Goal: Information Seeking & Learning: Learn about a topic

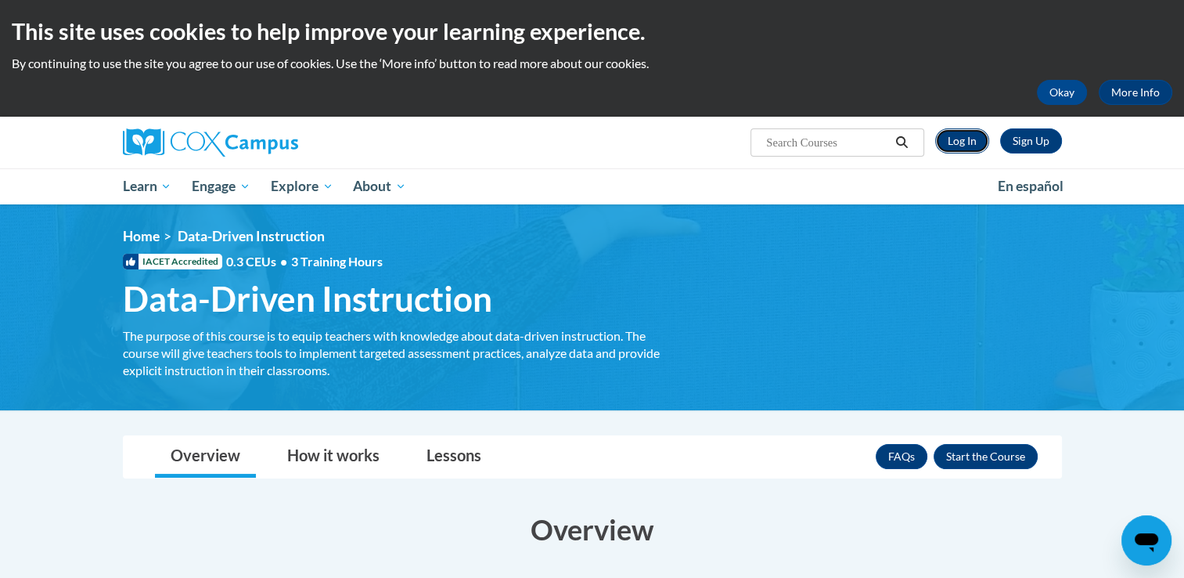
click at [956, 142] on link "Log In" at bounding box center [962, 140] width 54 height 25
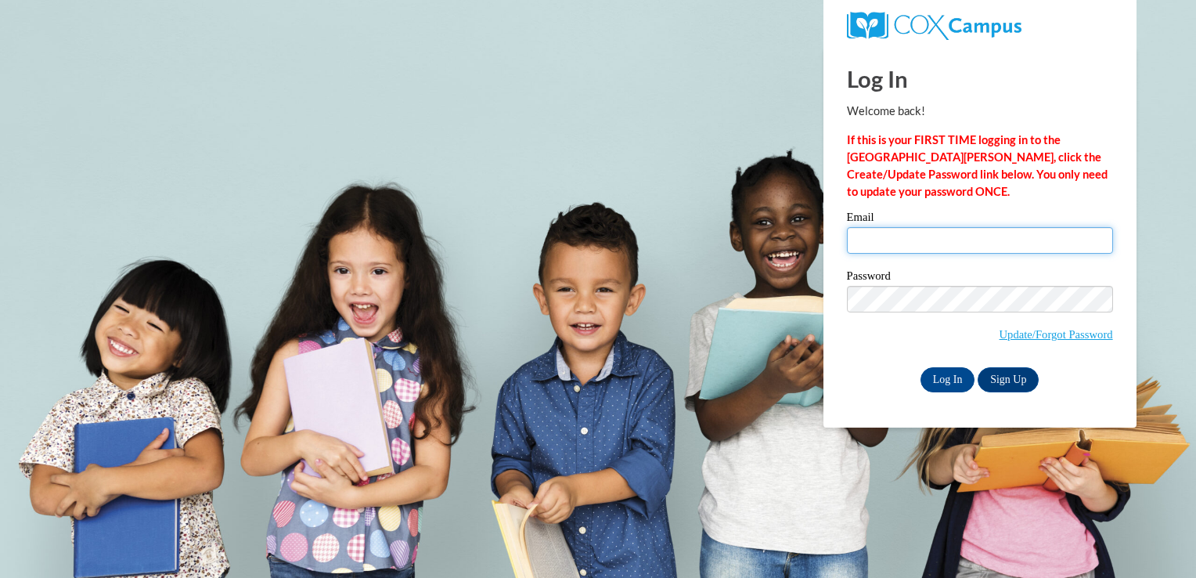
click at [863, 249] on input "Email" at bounding box center [980, 240] width 266 height 27
type input "selder18@ivytech.edu"
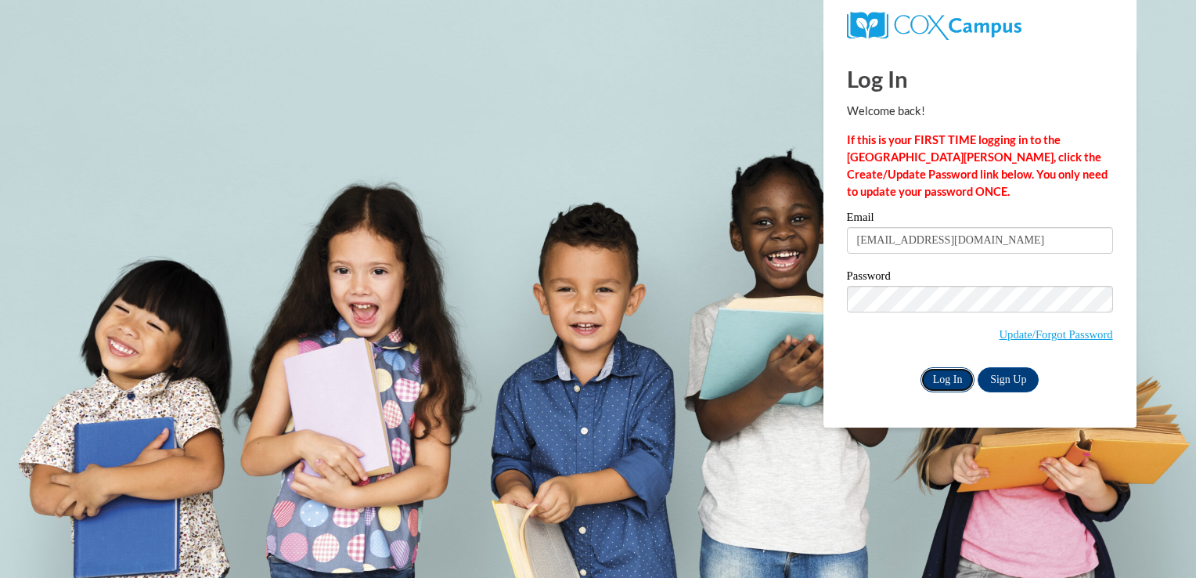
click at [934, 377] on input "Log In" at bounding box center [948, 379] width 55 height 25
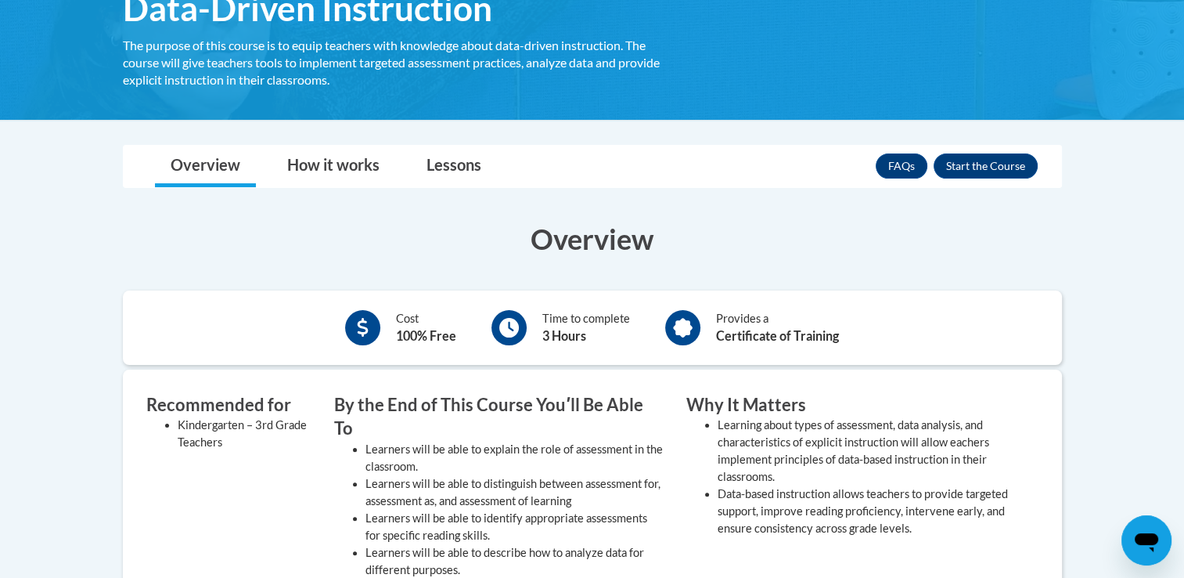
scroll to position [283, 0]
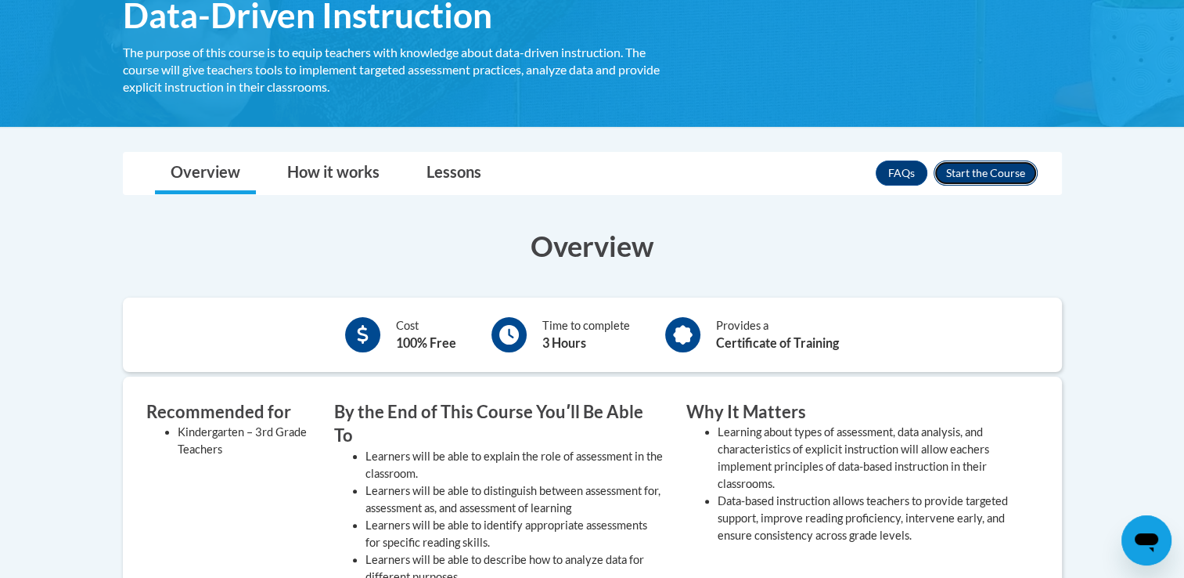
click at [992, 177] on button "Enroll" at bounding box center [986, 172] width 104 height 25
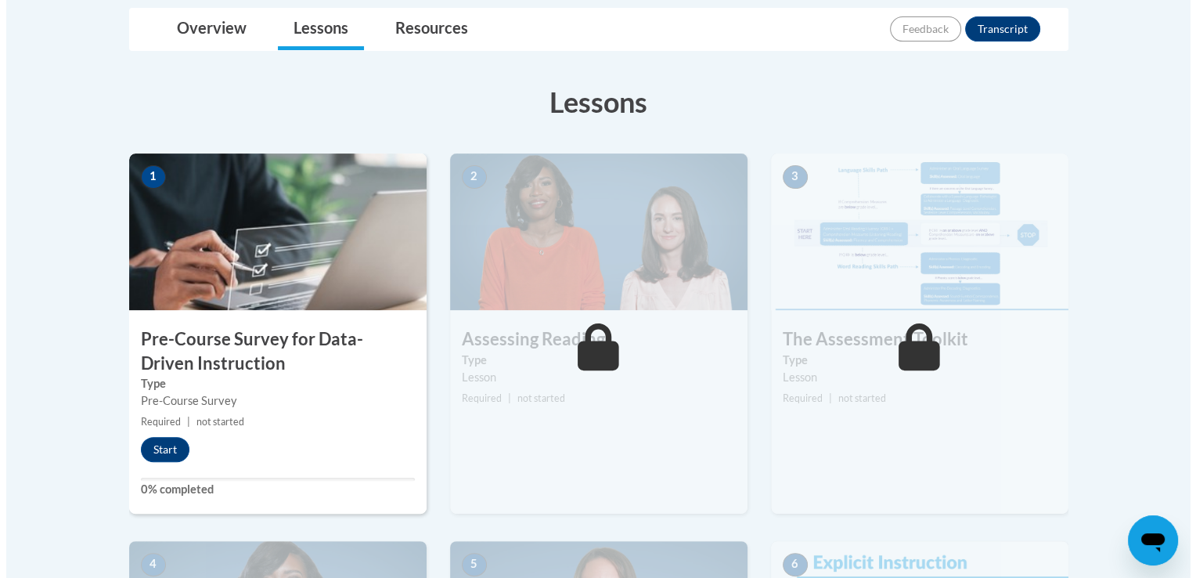
scroll to position [438, 0]
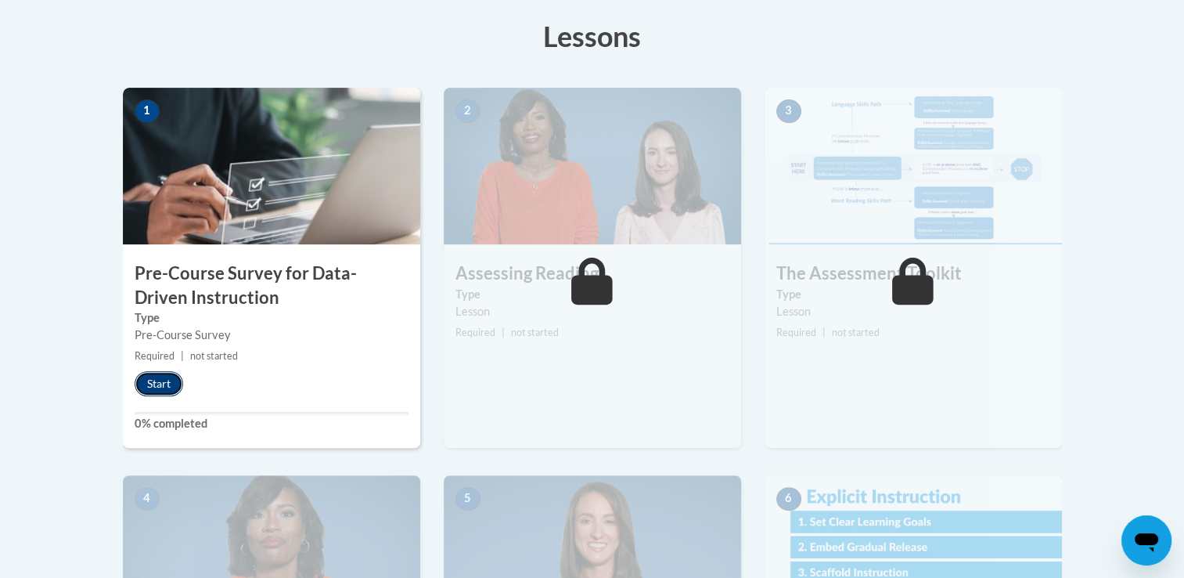
click at [163, 379] on button "Start" at bounding box center [159, 383] width 49 height 25
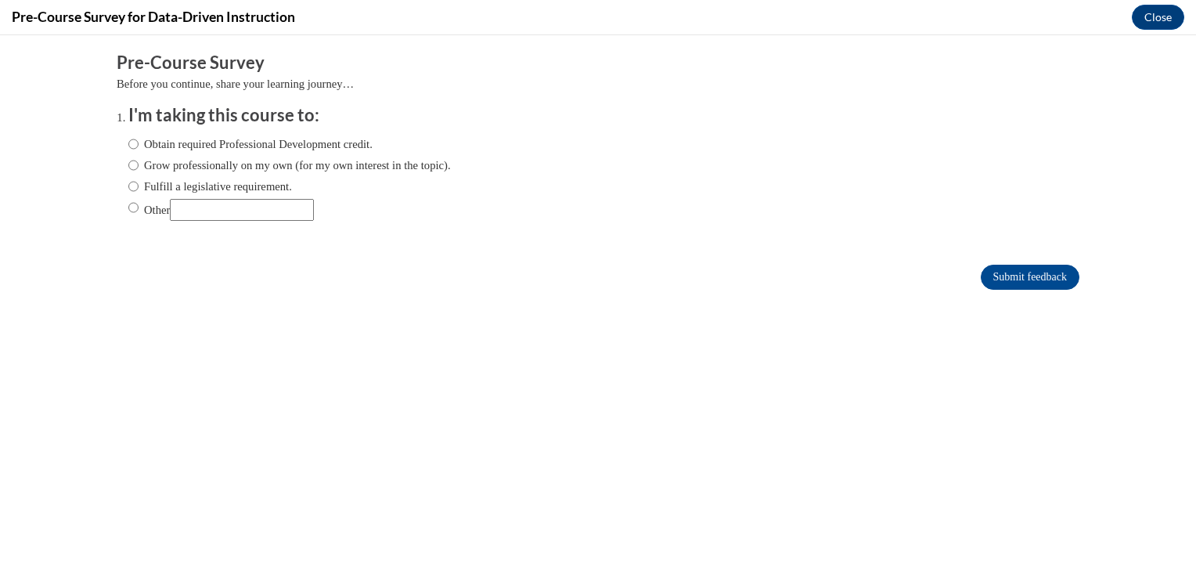
scroll to position [0, 0]
click at [128, 143] on input "Obtain required Professional Development credit." at bounding box center [133, 143] width 10 height 17
radio input "true"
click at [1014, 274] on input "Submit feedback" at bounding box center [1030, 277] width 99 height 25
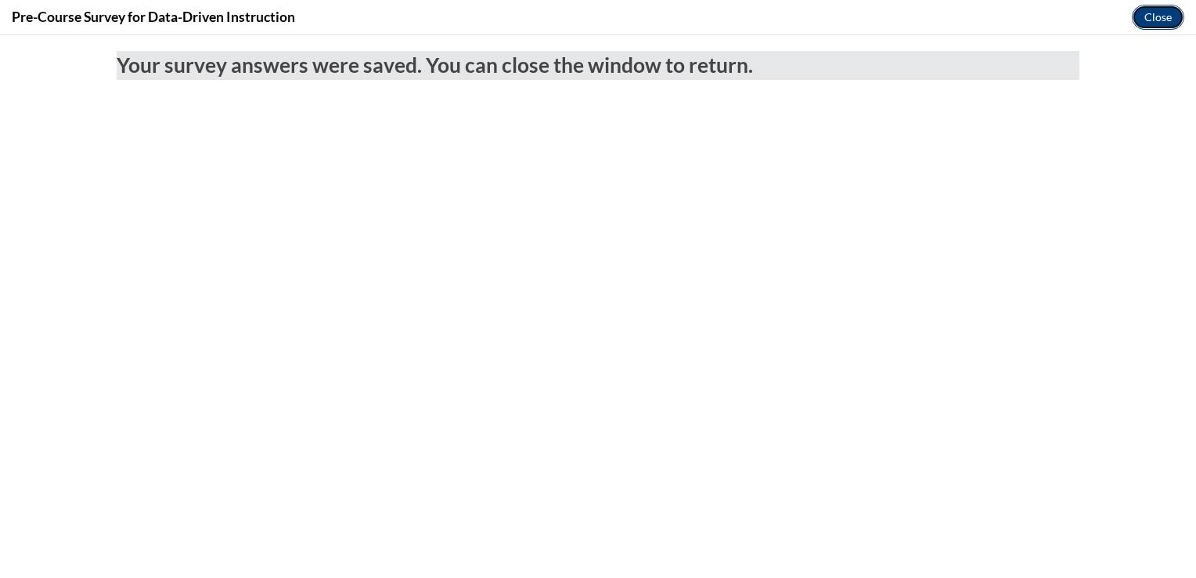
click at [1140, 17] on button "Close" at bounding box center [1158, 17] width 52 height 25
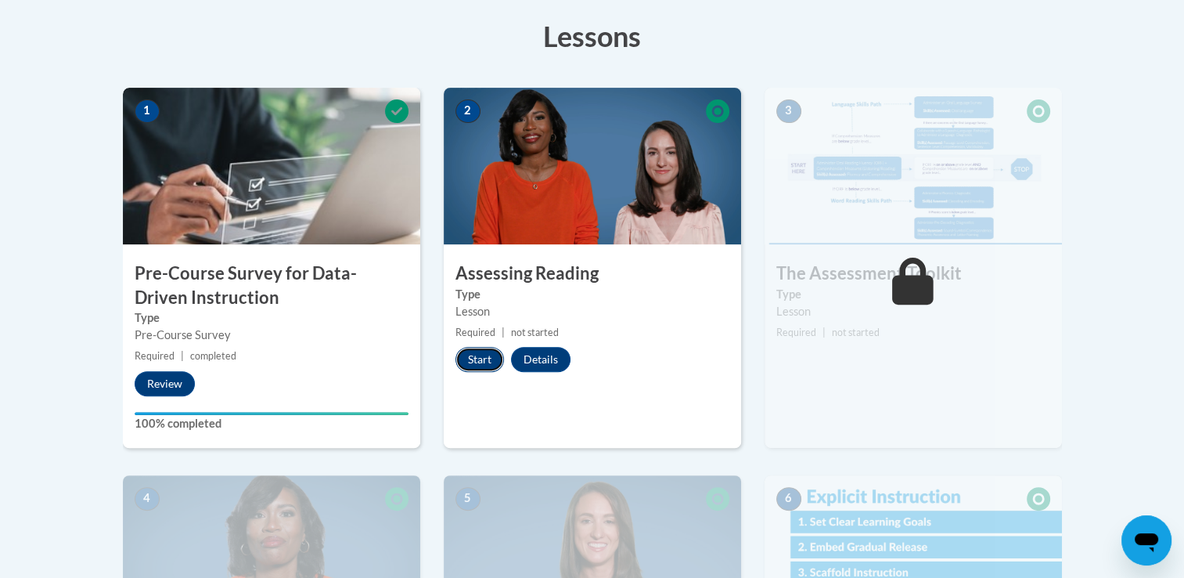
click at [483, 366] on button "Start" at bounding box center [480, 359] width 49 height 25
